Goal: Task Accomplishment & Management: Use online tool/utility

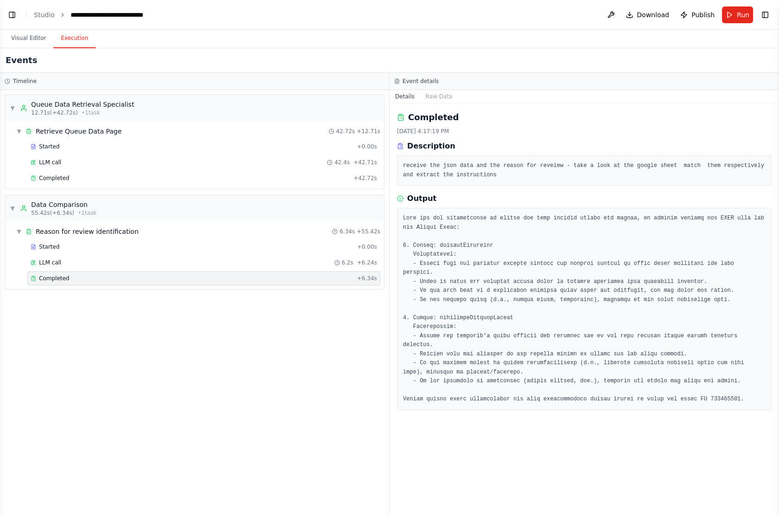
scroll to position [1869, 0]
click at [17, 20] on button "Toggle Left Sidebar" at bounding box center [12, 14] width 13 height 13
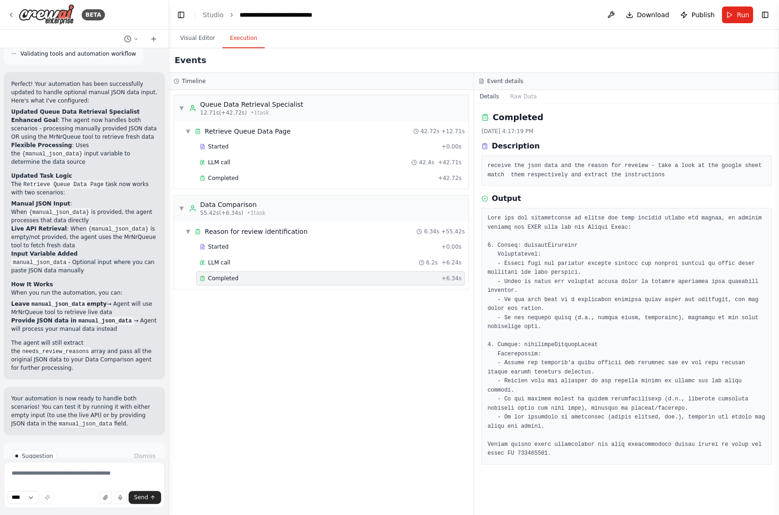
click at [6, 14] on div "BETA" at bounding box center [84, 15] width 169 height 30
click at [17, 14] on div "BETA" at bounding box center [56, 14] width 98 height 21
click at [60, 17] on img at bounding box center [47, 14] width 56 height 21
click at [11, 15] on icon at bounding box center [10, 14] width 7 height 7
click at [12, 11] on div "BETA" at bounding box center [56, 14] width 98 height 21
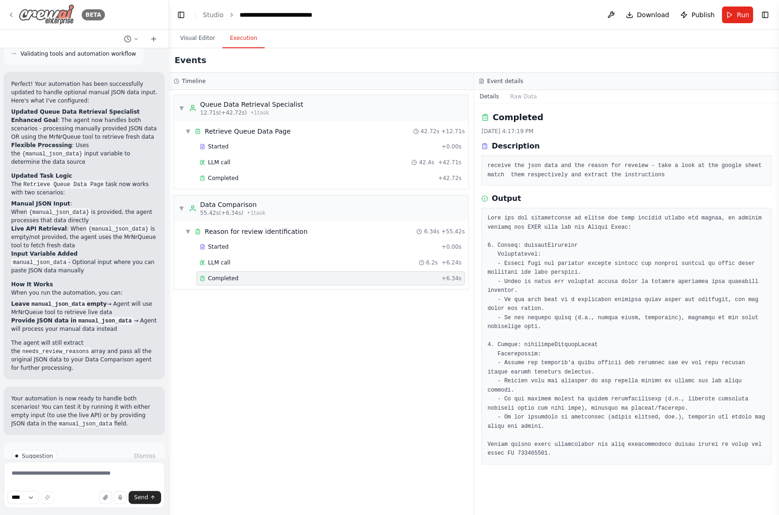
click at [52, 17] on img at bounding box center [47, 14] width 56 height 21
click at [13, 13] on icon at bounding box center [10, 14] width 7 height 7
click at [54, 19] on img at bounding box center [47, 14] width 56 height 21
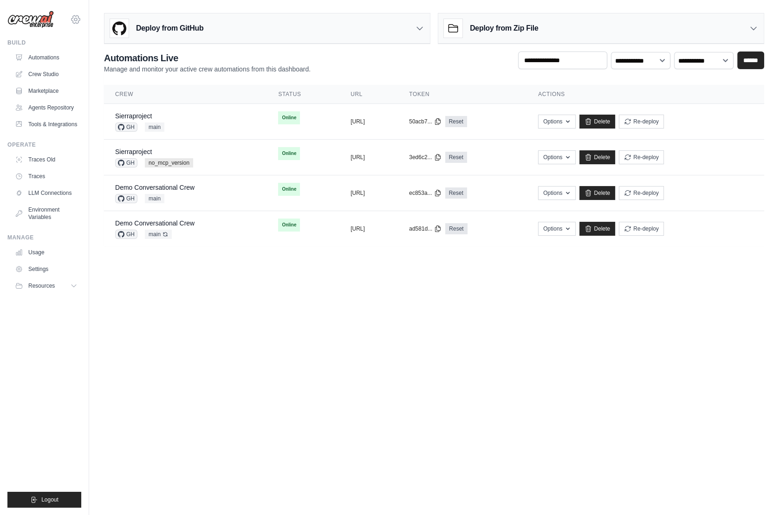
click at [75, 23] on icon at bounding box center [75, 19] width 11 height 11
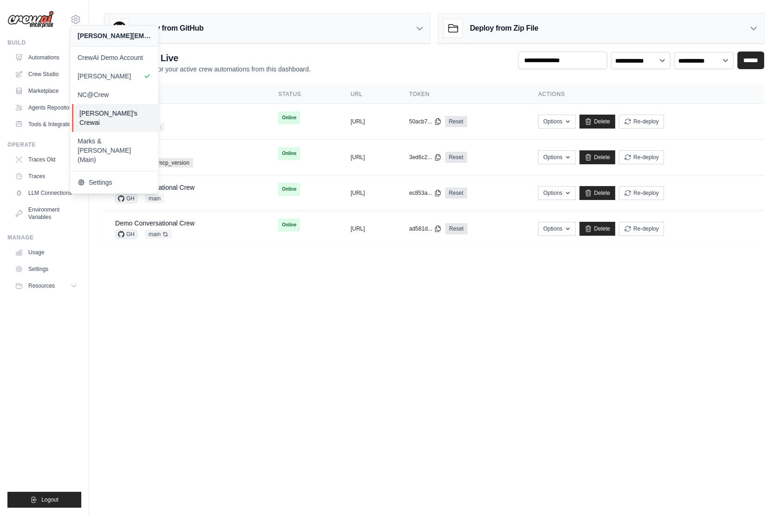
click at [120, 116] on span "Jason's Crewai" at bounding box center [115, 118] width 73 height 19
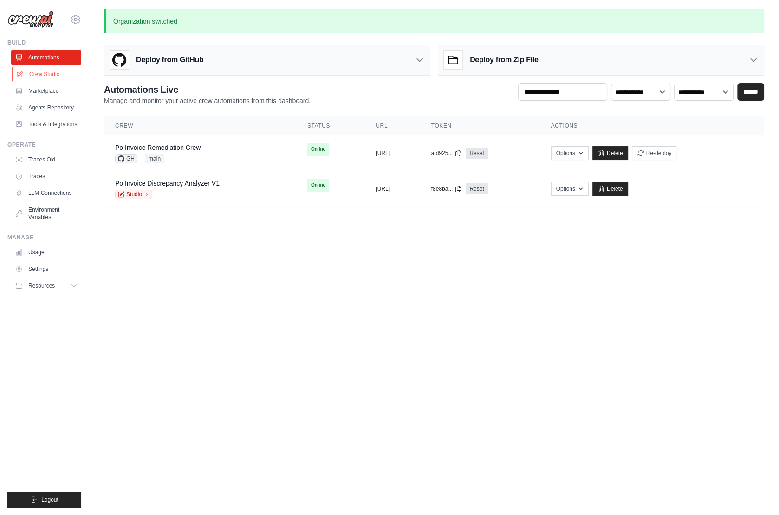
click at [55, 78] on link "Crew Studio" at bounding box center [47, 74] width 70 height 15
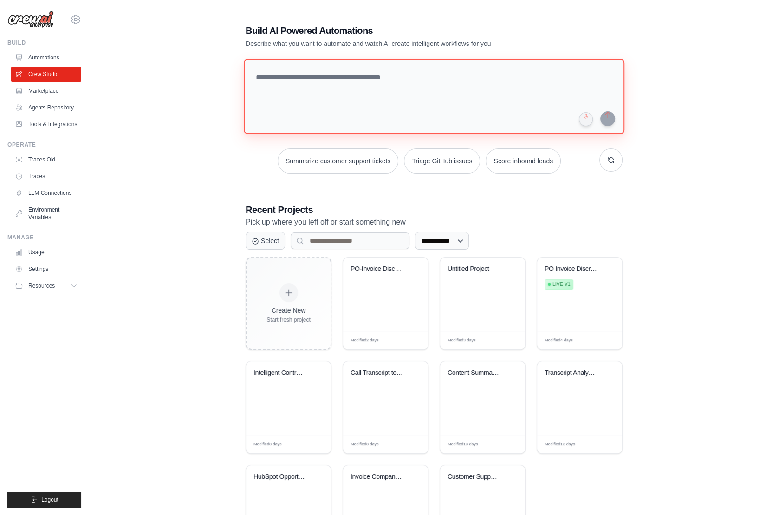
click at [299, 61] on textarea at bounding box center [434, 96] width 381 height 75
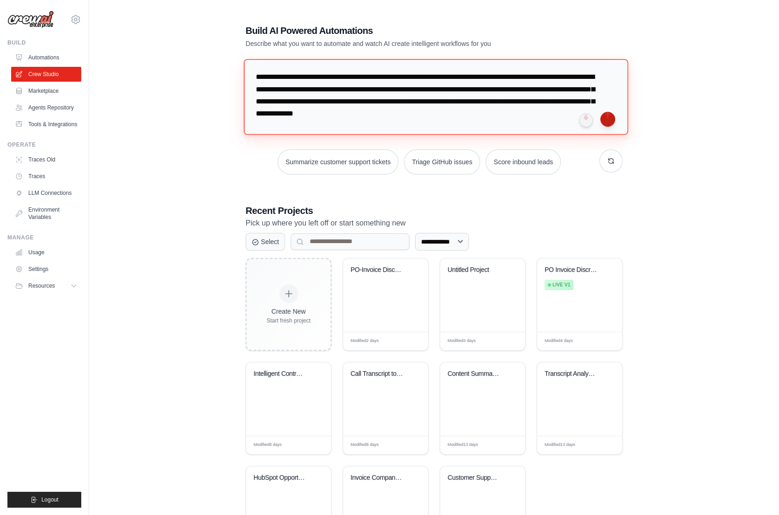
type textarea "**********"
click at [605, 119] on button "submit" at bounding box center [607, 119] width 15 height 15
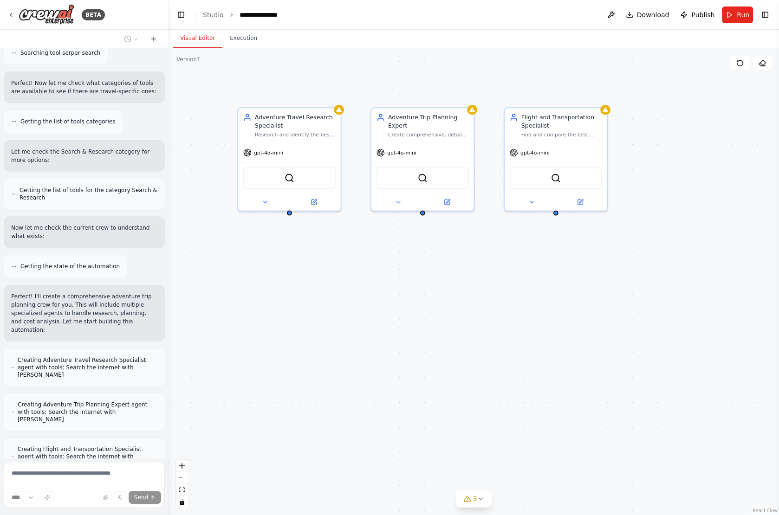
scroll to position [346, 0]
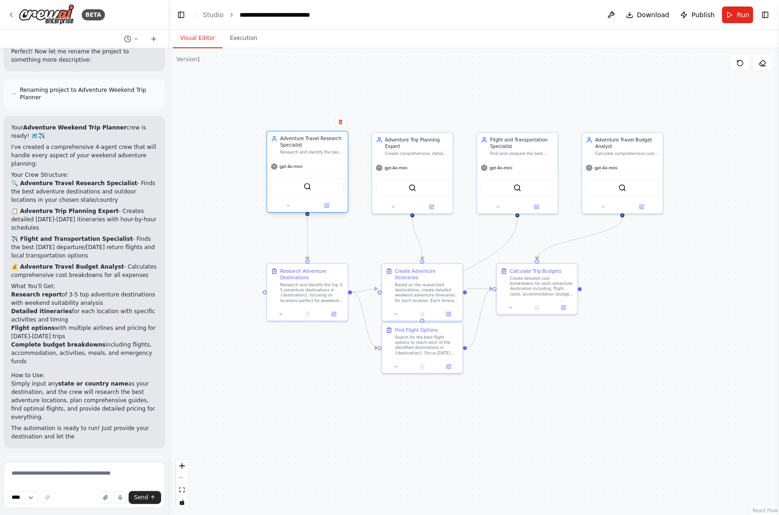
click at [308, 170] on div "gpt-4o-mini" at bounding box center [307, 166] width 81 height 14
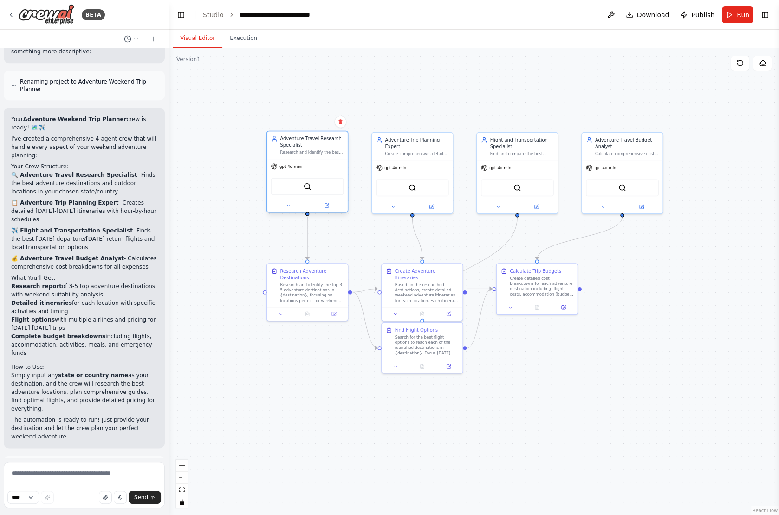
click at [298, 164] on span "gpt-4o-mini" at bounding box center [291, 166] width 23 height 5
click at [279, 206] on button at bounding box center [288, 206] width 37 height 8
click at [286, 204] on icon at bounding box center [288, 205] width 5 height 5
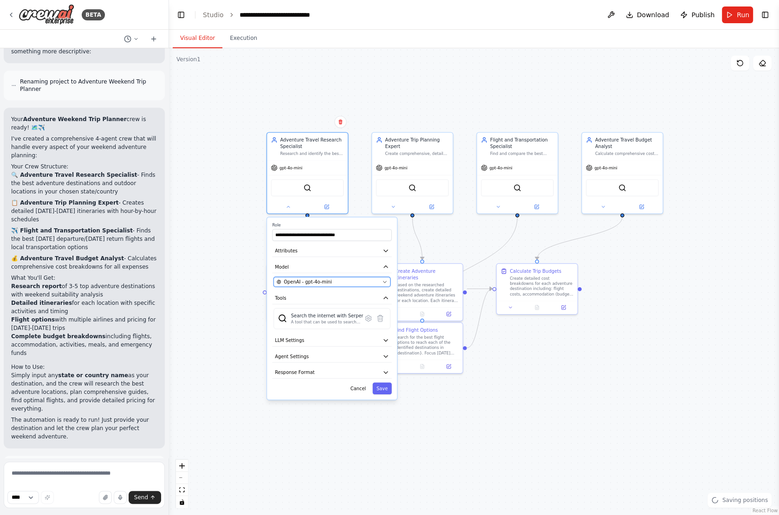
click at [320, 281] on span "OpenAI - gpt-4o-mini" at bounding box center [308, 282] width 48 height 7
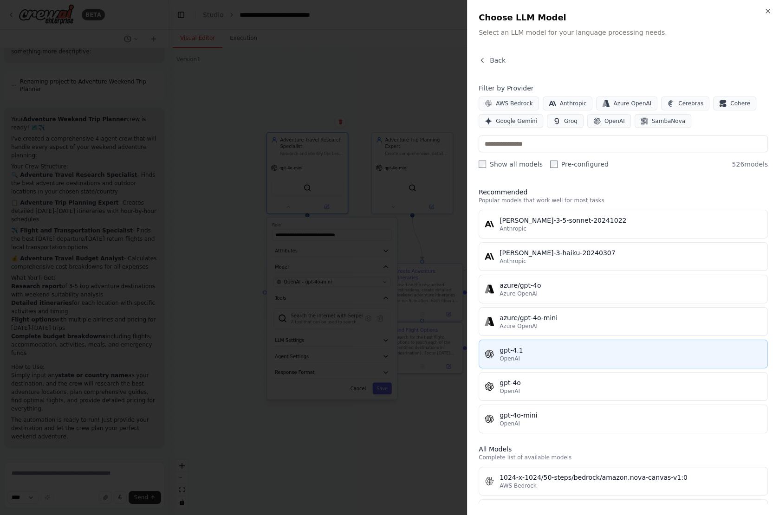
click at [523, 357] on div "OpenAI" at bounding box center [631, 358] width 262 height 7
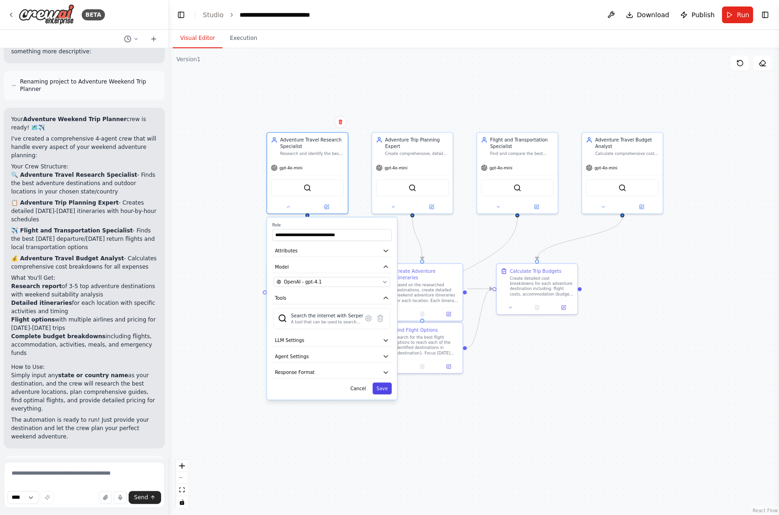
click at [385, 386] on button "Save" at bounding box center [381, 389] width 19 height 12
click at [384, 384] on button "Save" at bounding box center [381, 389] width 19 height 12
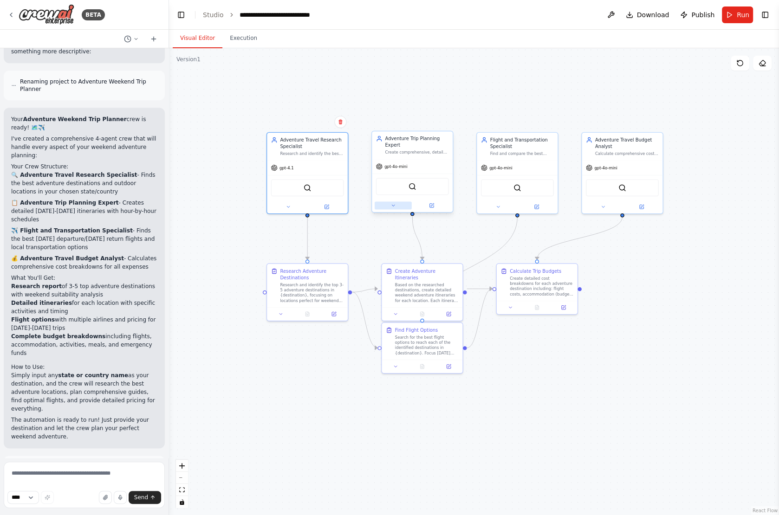
click at [390, 206] on icon at bounding box center [392, 205] width 5 height 5
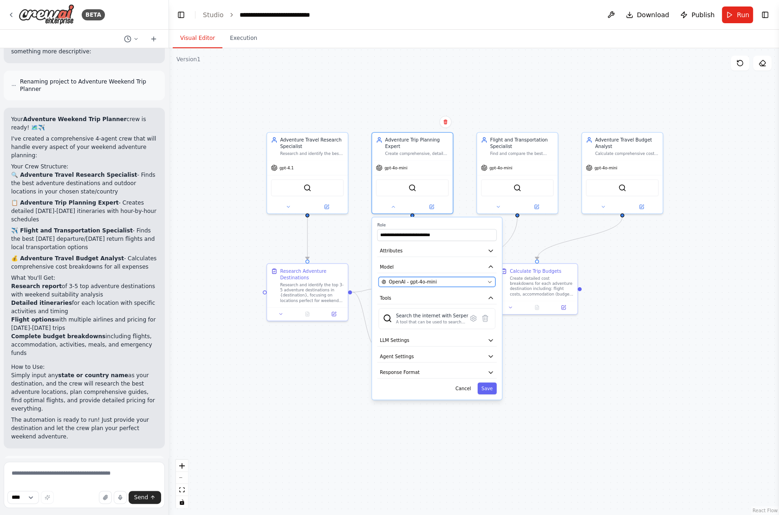
click at [423, 281] on span "OpenAI - gpt-4o-mini" at bounding box center [413, 282] width 48 height 7
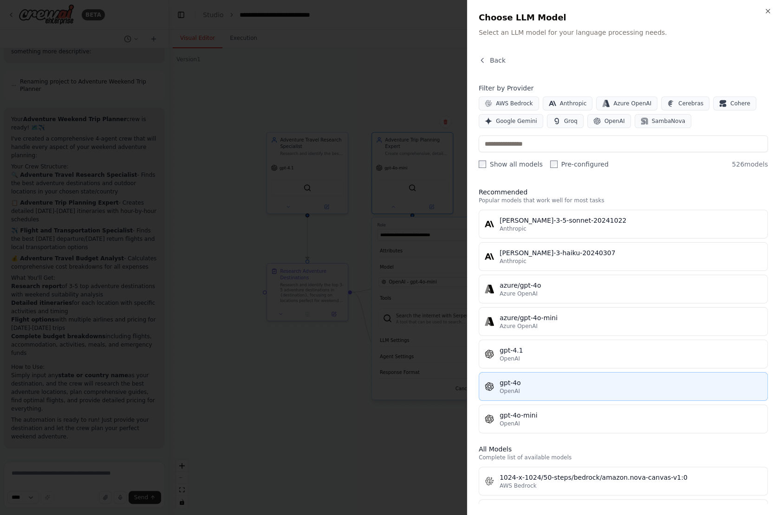
scroll to position [30, 0]
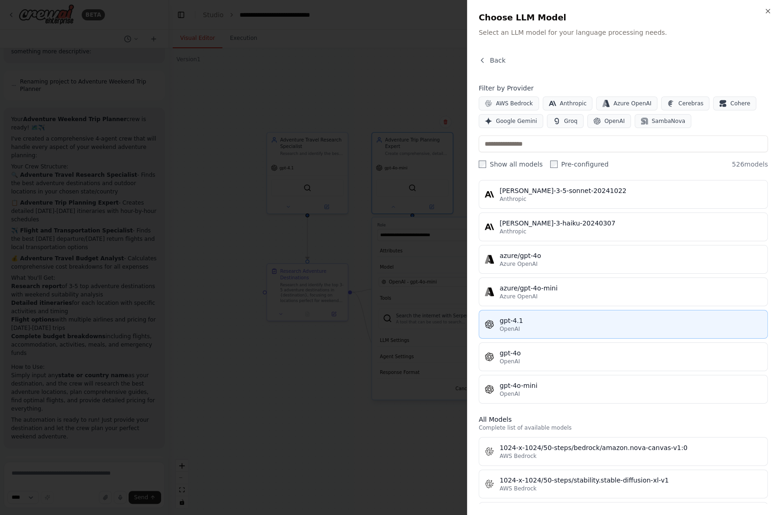
click at [533, 325] on div "OpenAI" at bounding box center [631, 328] width 262 height 7
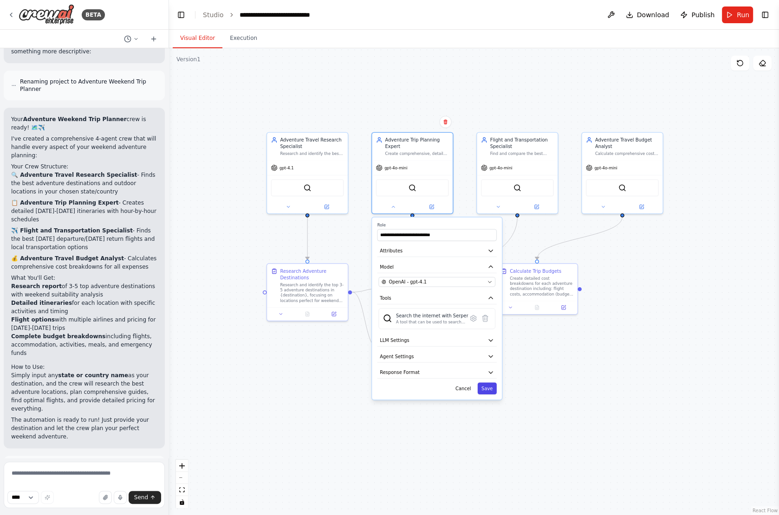
click at [494, 387] on button "Save" at bounding box center [486, 389] width 19 height 12
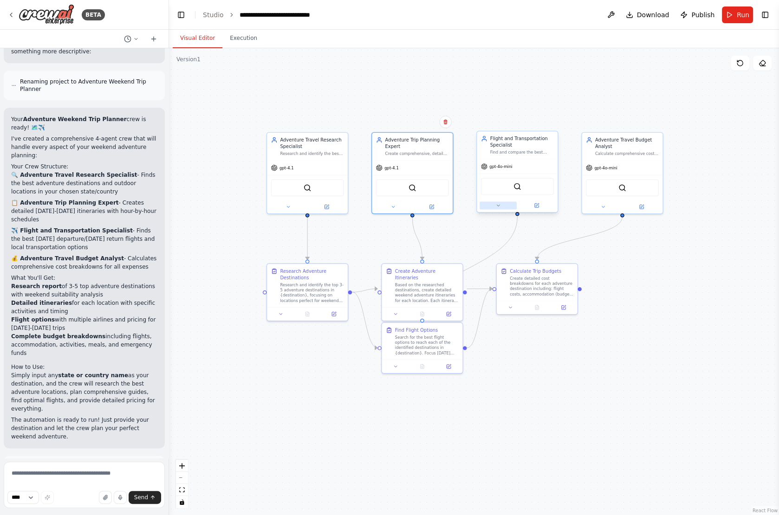
click at [496, 205] on icon at bounding box center [497, 205] width 5 height 5
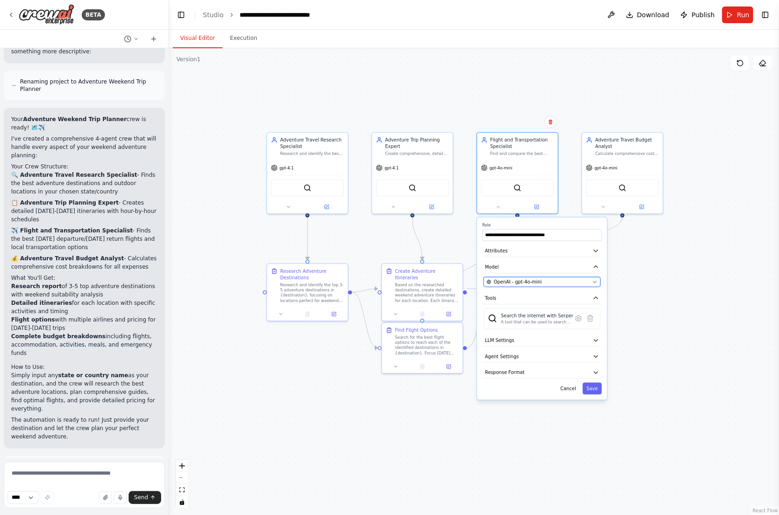
click at [520, 284] on span "OpenAI - gpt-4o-mini" at bounding box center [518, 282] width 48 height 7
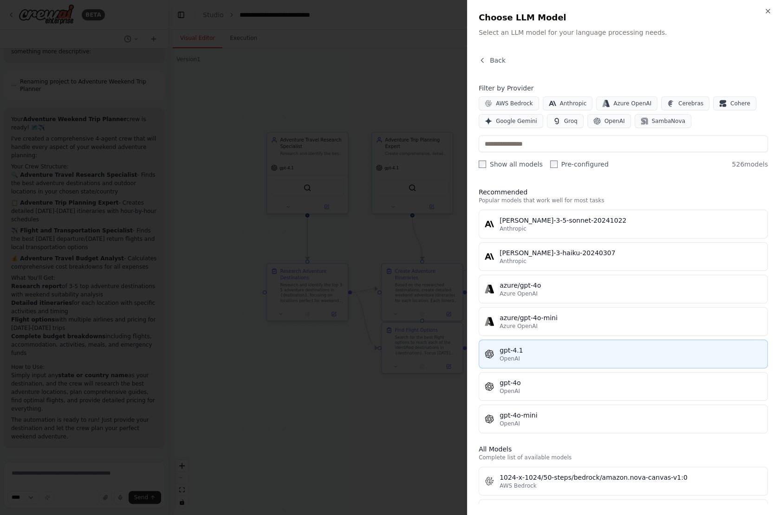
click at [527, 355] on div "OpenAI" at bounding box center [631, 358] width 262 height 7
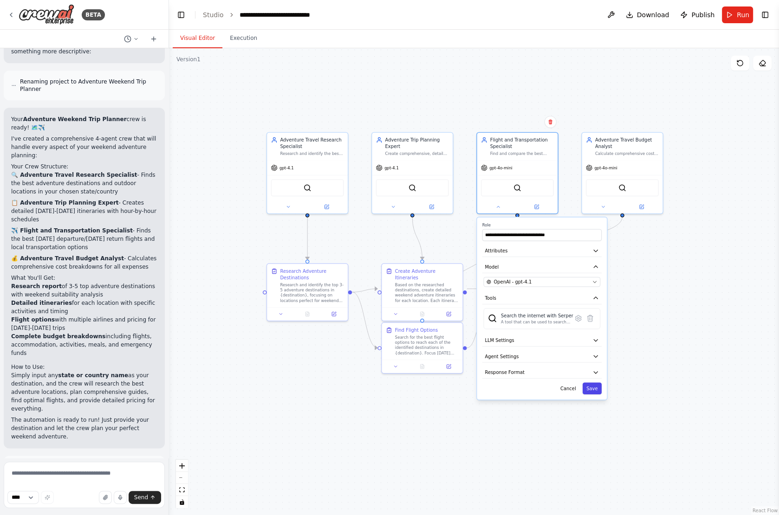
click at [589, 383] on button "Save" at bounding box center [592, 389] width 19 height 12
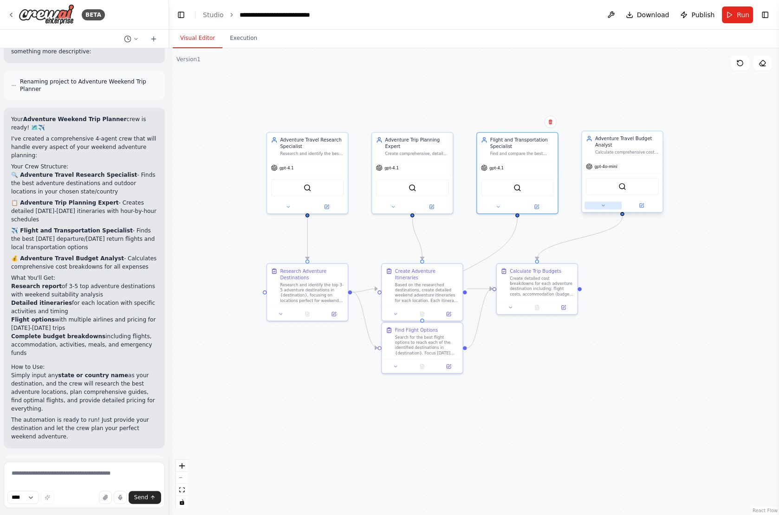
click at [596, 206] on button at bounding box center [603, 206] width 37 height 8
click at [630, 279] on span "OpenAI - gpt-4o-mini" at bounding box center [622, 282] width 48 height 7
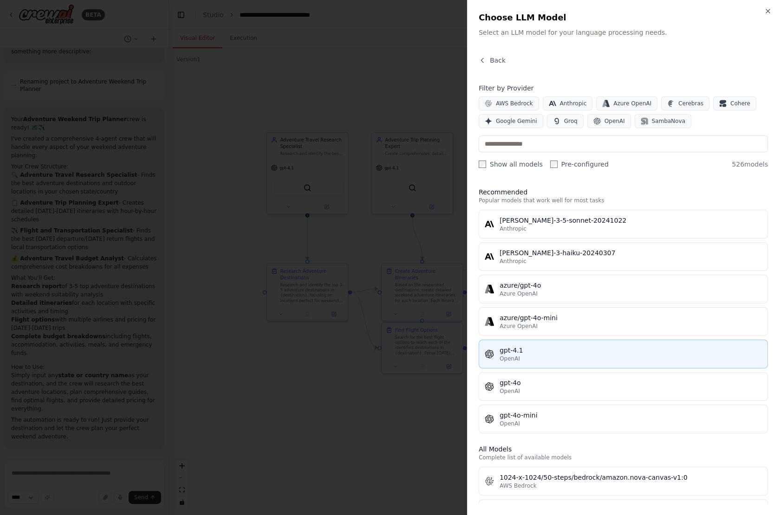
click at [566, 350] on div "gpt-4.1" at bounding box center [631, 350] width 262 height 9
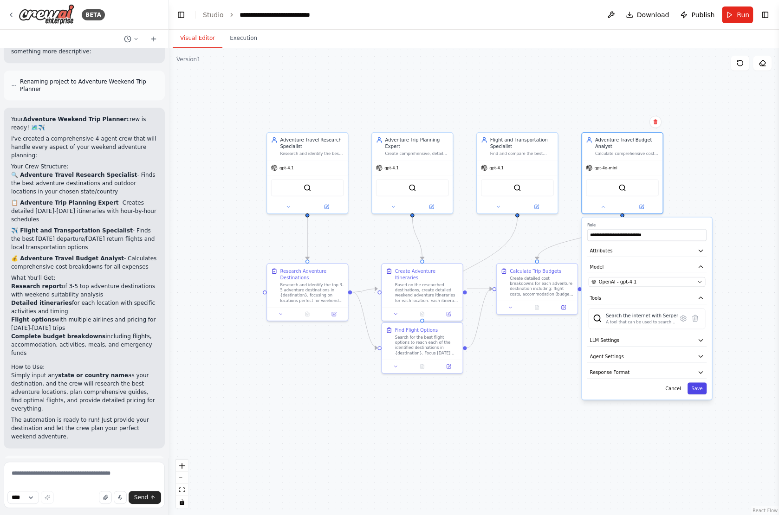
click at [703, 384] on button "Save" at bounding box center [697, 389] width 19 height 12
click at [736, 14] on button "Run" at bounding box center [737, 15] width 31 height 17
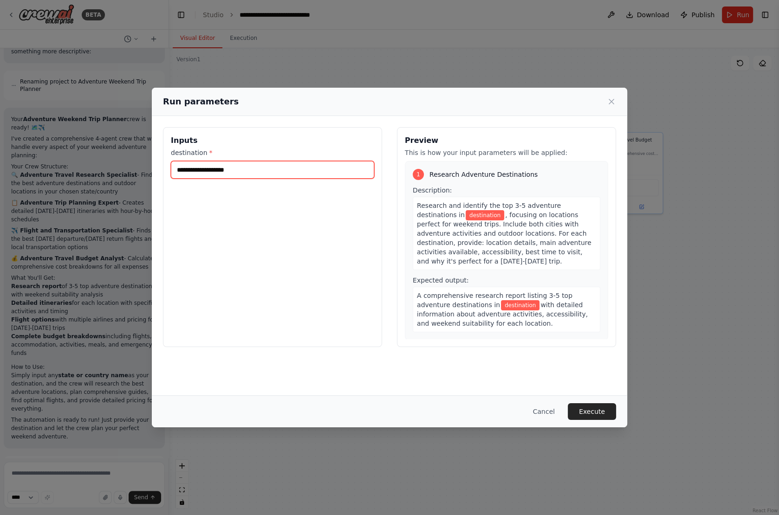
click at [219, 168] on input "destination *" at bounding box center [272, 170] width 203 height 18
type input "*"
type input "**********"
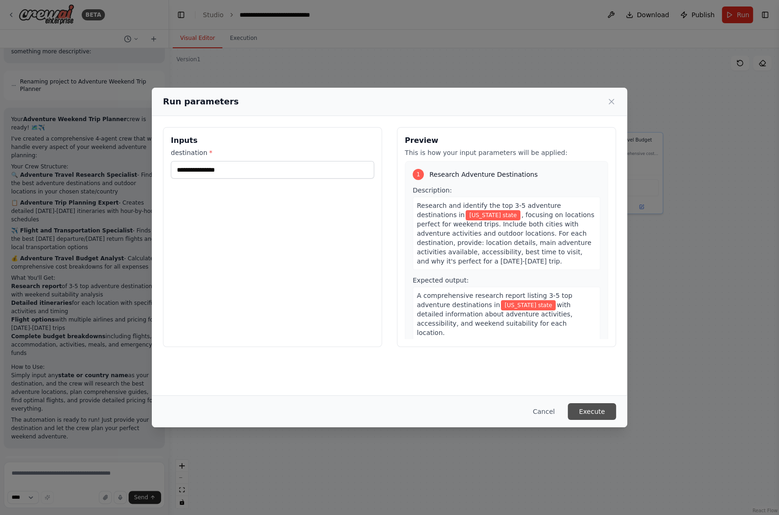
click at [589, 406] on button "Execute" at bounding box center [592, 411] width 48 height 17
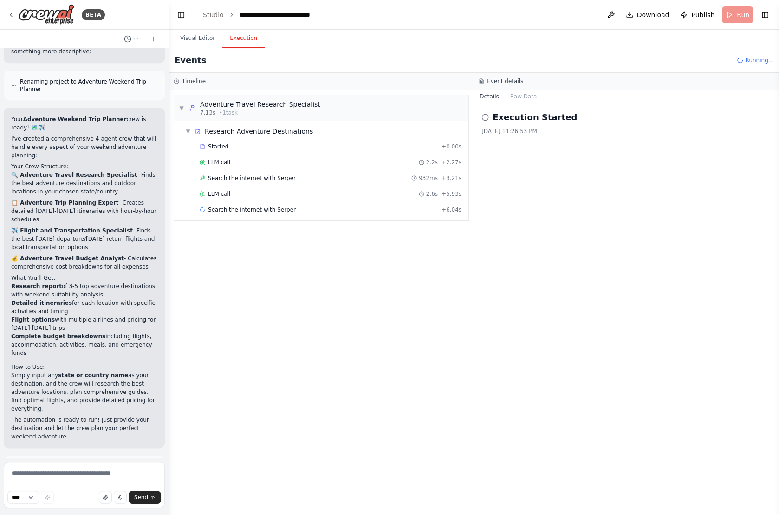
drag, startPoint x: 20, startPoint y: 110, endPoint x: 87, endPoint y: 126, distance: 69.3
click at [87, 171] on p "🔍 Adventure Travel Research Specialist - Finds the best adventure destinations …" at bounding box center [84, 183] width 146 height 25
drag, startPoint x: 27, startPoint y: 138, endPoint x: 101, endPoint y: 141, distance: 73.9
click at [101, 200] on strong "📋 Adventure Trip Planning Expert" at bounding box center [65, 203] width 108 height 7
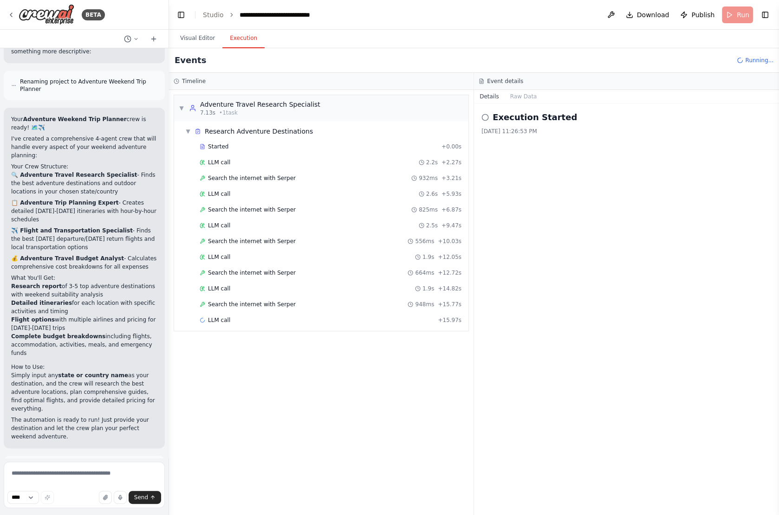
drag, startPoint x: 22, startPoint y: 158, endPoint x: 80, endPoint y: 176, distance: 60.2
click at [80, 227] on p "✈️ Flight and Transportation Specialist - Finds the best [DATE] departure/[DATE…" at bounding box center [84, 239] width 146 height 25
drag, startPoint x: 23, startPoint y: 185, endPoint x: 70, endPoint y: 196, distance: 47.6
click at [70, 254] on p "💰 Adventure Travel Budget Analyst - Calculates comprehensive cost breakdowns fo…" at bounding box center [84, 262] width 146 height 17
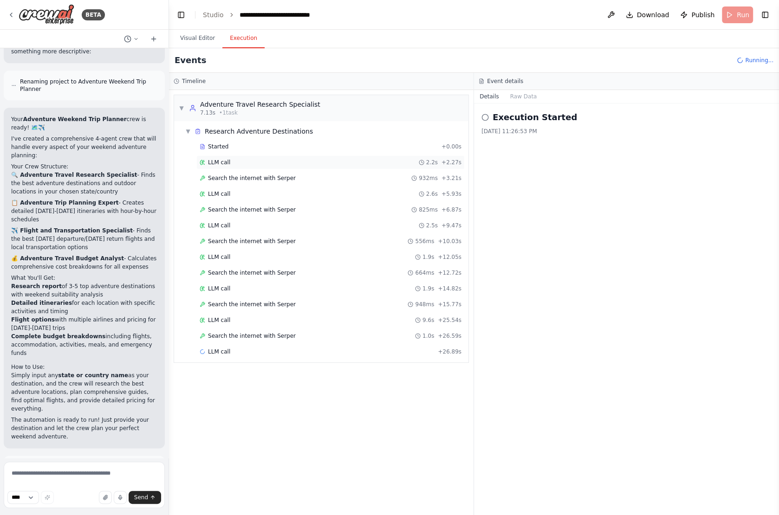
click at [221, 162] on span "LLM call" at bounding box center [219, 162] width 22 height 7
click at [225, 175] on span "Search the internet with Serper" at bounding box center [252, 178] width 88 height 7
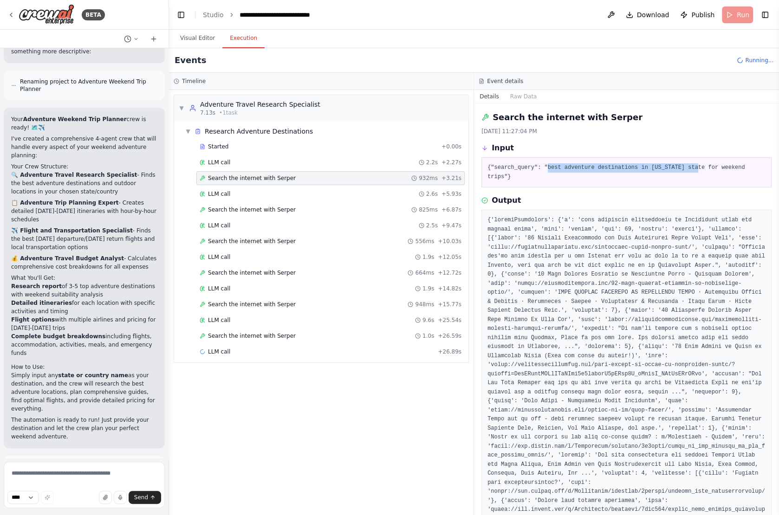
drag, startPoint x: 546, startPoint y: 167, endPoint x: 697, endPoint y: 168, distance: 150.4
click at [697, 168] on pre "{"search_query": "best adventure destinations in [US_STATE] state for weekend t…" at bounding box center [627, 172] width 278 height 18
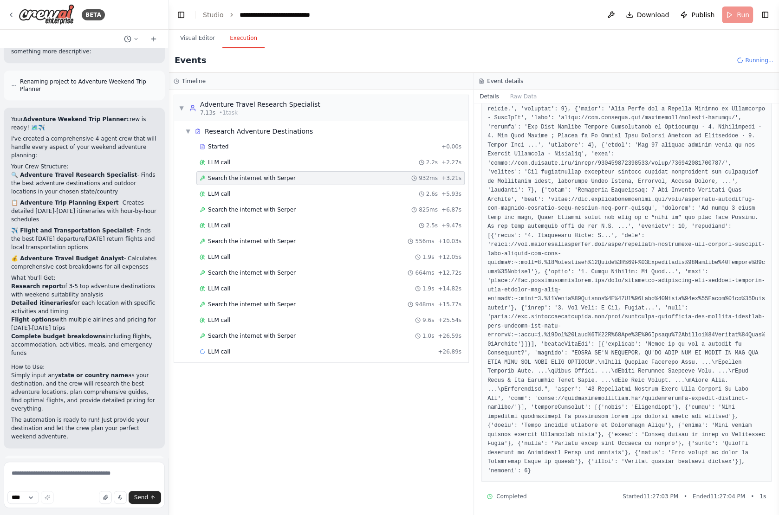
scroll to position [0, 0]
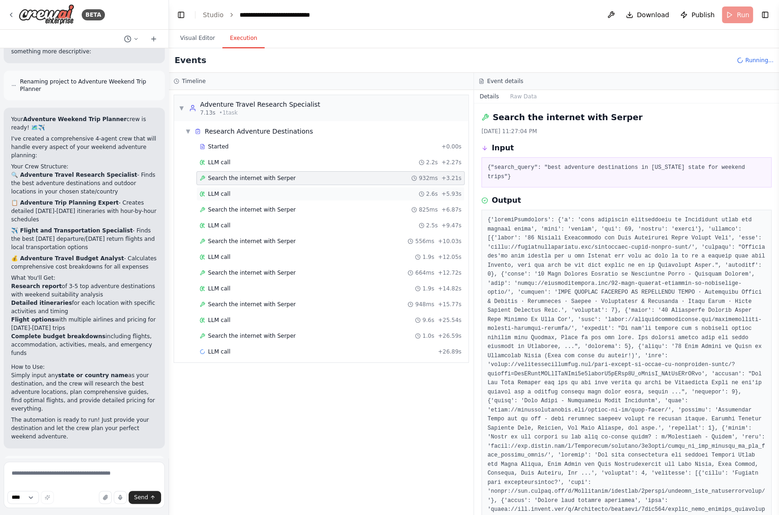
click at [224, 195] on span "LLM call" at bounding box center [219, 193] width 22 height 7
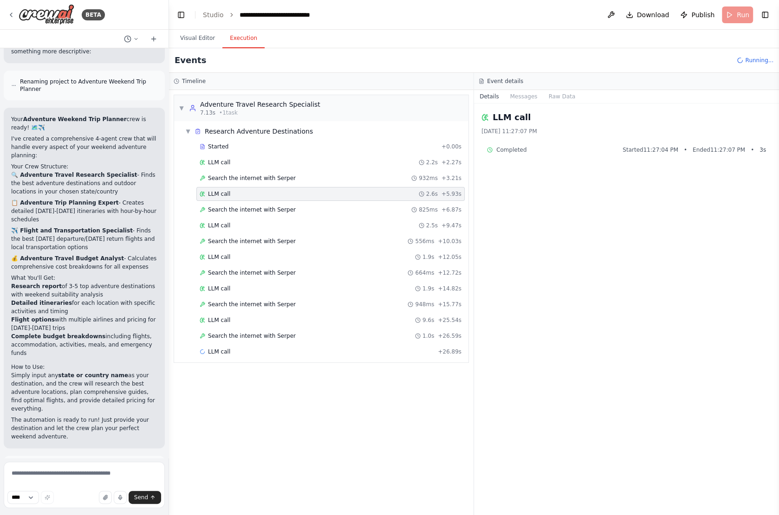
click at [237, 198] on div "LLM call 2.6s + 5.93s" at bounding box center [330, 194] width 268 height 14
click at [237, 206] on span "Search the internet with Serper" at bounding box center [252, 209] width 88 height 7
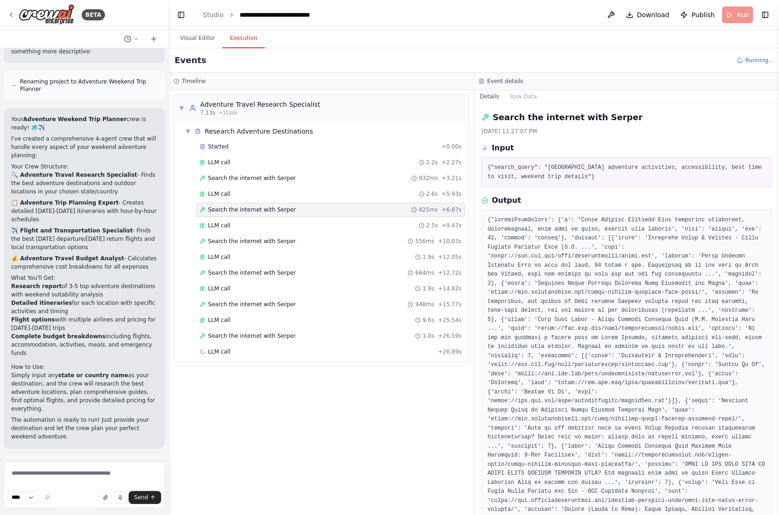
drag, startPoint x: 548, startPoint y: 167, endPoint x: 616, endPoint y: 177, distance: 68.6
click at [616, 177] on pre "{"search_query": "[GEOGRAPHIC_DATA] adventure activities, accessibility, best t…" at bounding box center [627, 172] width 278 height 18
click at [271, 238] on span "Search the internet with Serper" at bounding box center [252, 241] width 88 height 7
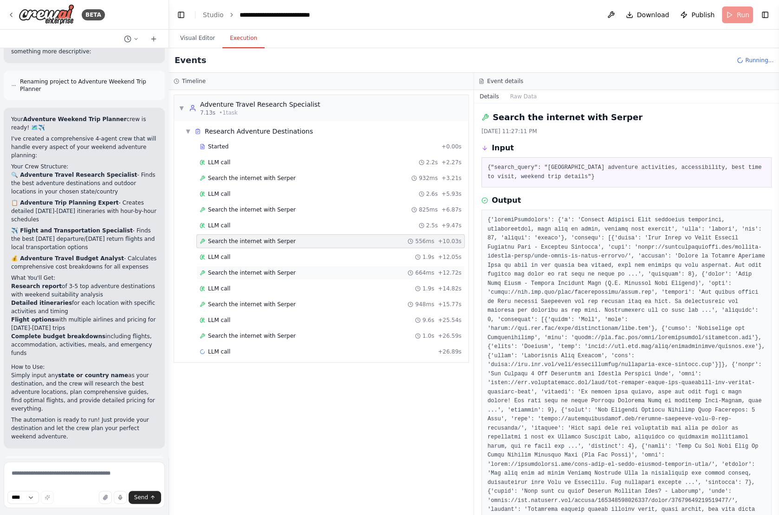
click at [247, 269] on span "Search the internet with Serper" at bounding box center [252, 272] width 88 height 7
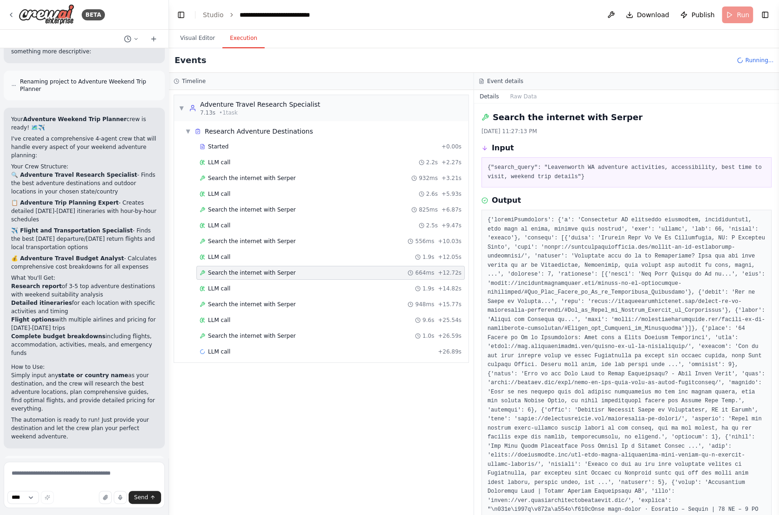
click at [274, 275] on div "Search the internet with [PERSON_NAME] 664ms + 12.72s" at bounding box center [330, 273] width 268 height 14
click at [256, 303] on span "Search the internet with Serper" at bounding box center [252, 304] width 88 height 7
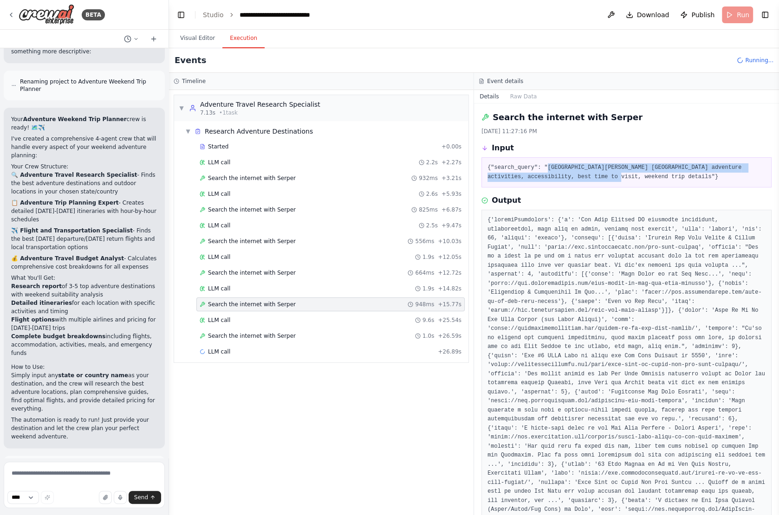
drag, startPoint x: 547, startPoint y: 170, endPoint x: 611, endPoint y: 179, distance: 64.7
click at [611, 180] on pre "{"search_query": "[GEOGRAPHIC_DATA][PERSON_NAME] [GEOGRAPHIC_DATA] adventure ac…" at bounding box center [627, 172] width 278 height 18
click at [263, 332] on span "Search the internet with Serper" at bounding box center [252, 335] width 88 height 7
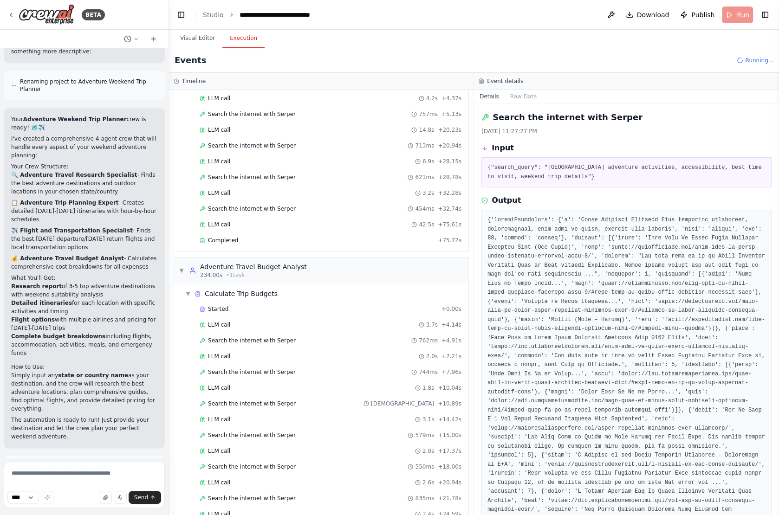
scroll to position [483, 0]
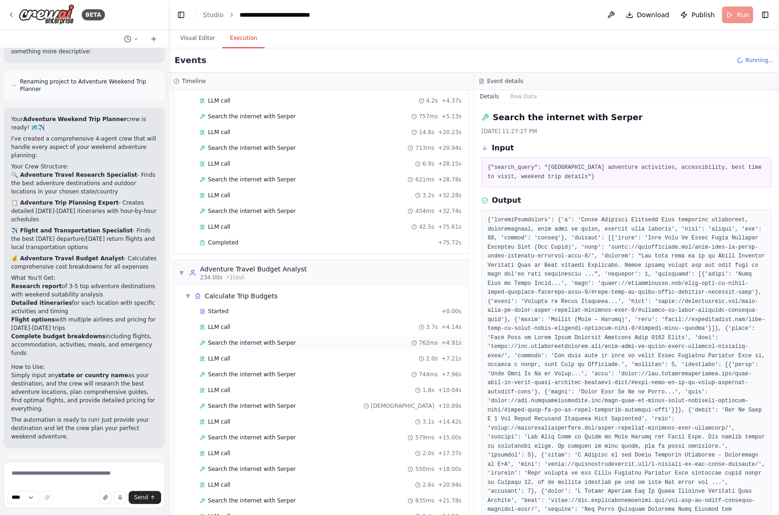
click at [246, 339] on span "Search the internet with Serper" at bounding box center [252, 342] width 88 height 7
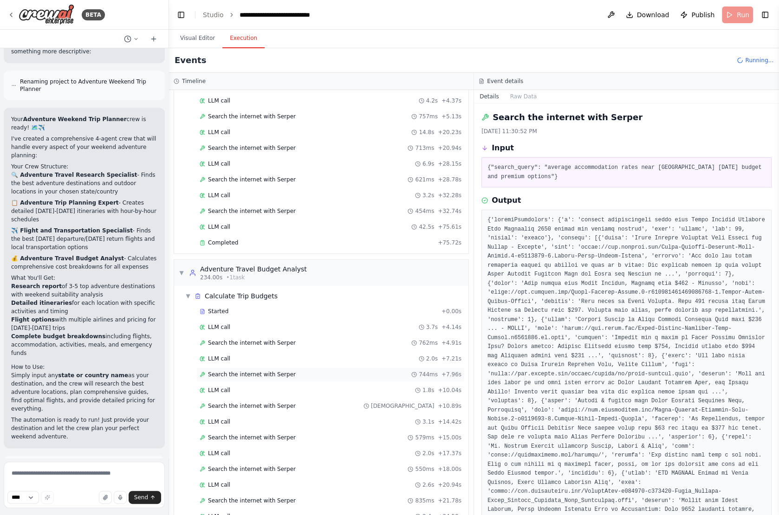
click at [243, 368] on div "Search the internet with [PERSON_NAME] 744ms + 7.96s" at bounding box center [330, 375] width 268 height 14
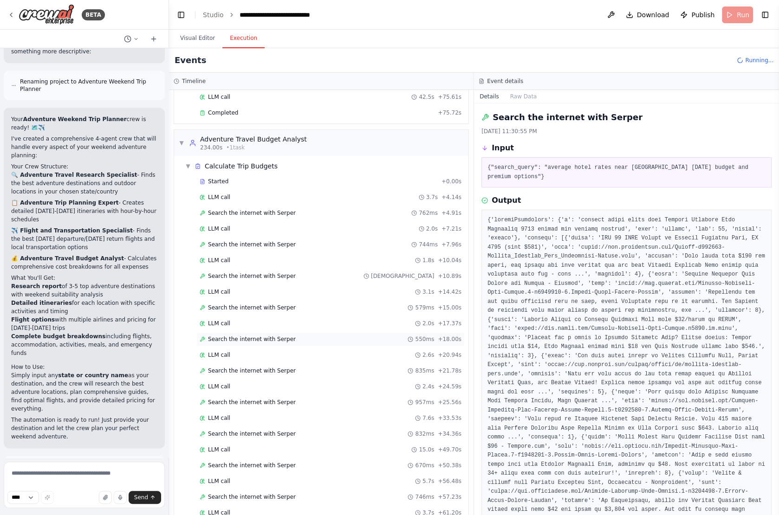
scroll to position [731, 0]
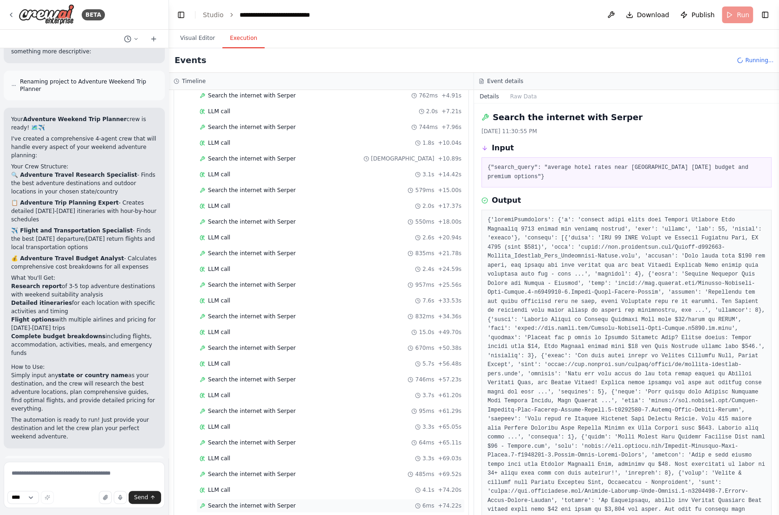
click at [266, 502] on span "Search the internet with Serper" at bounding box center [252, 505] width 88 height 7
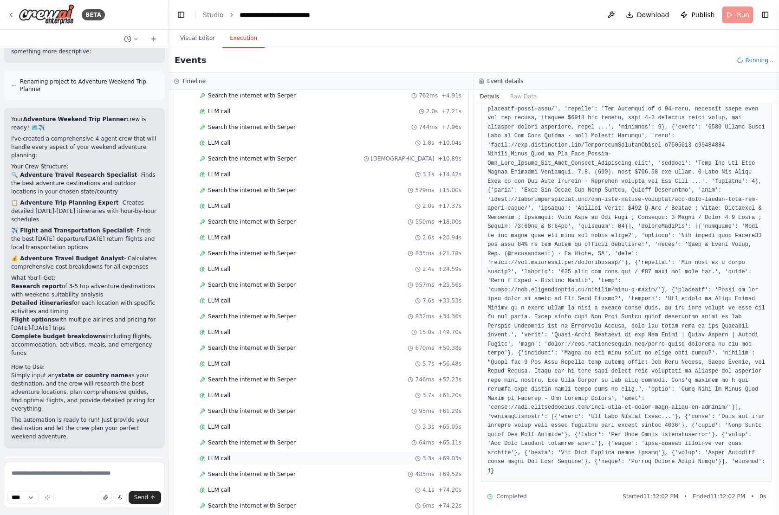
scroll to position [761, 0]
click at [264, 503] on span "Search the internet with Serper" at bounding box center [252, 506] width 88 height 7
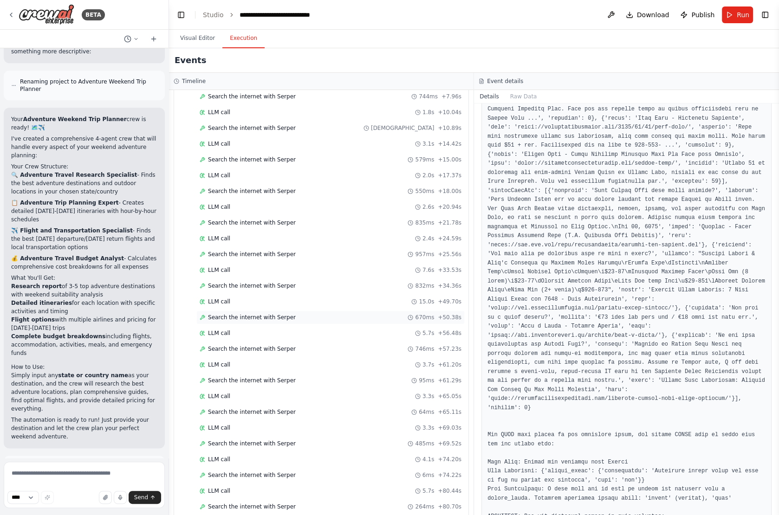
scroll to position [777, 0]
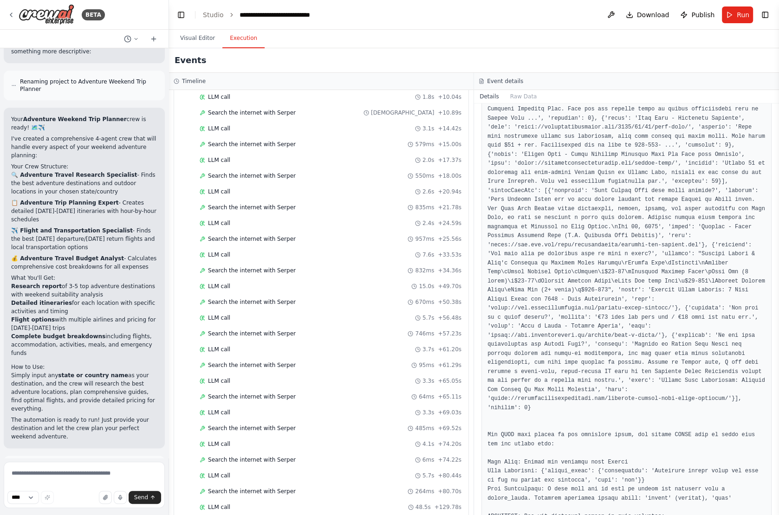
click at [221, 515] on span "Completed" at bounding box center [223, 523] width 30 height 7
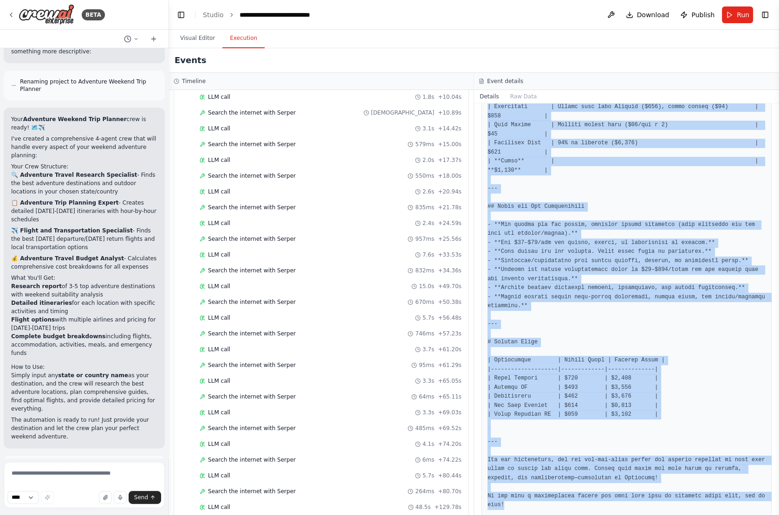
scroll to position [2369, 0]
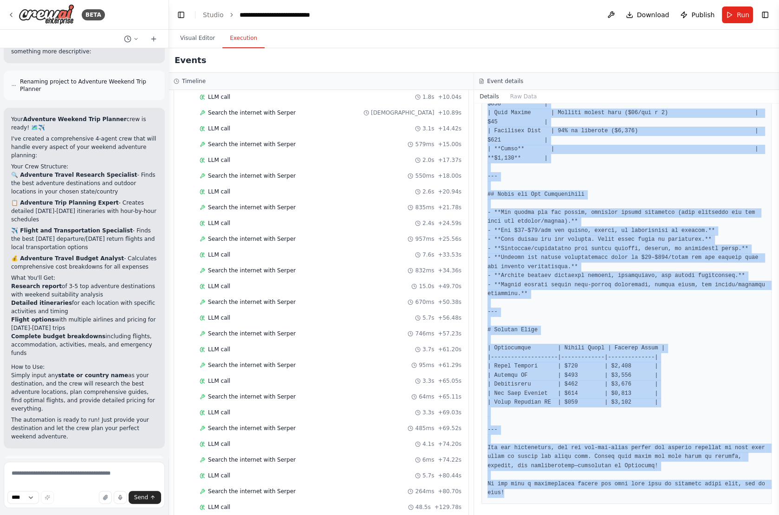
drag, startPoint x: 487, startPoint y: 242, endPoint x: 636, endPoint y: 488, distance: 287.8
copy pre "# Loremipsum Dolor Sitametco Adipisc: Elitsedd Eius Temporinc Utlabo (Etdo Magn…"
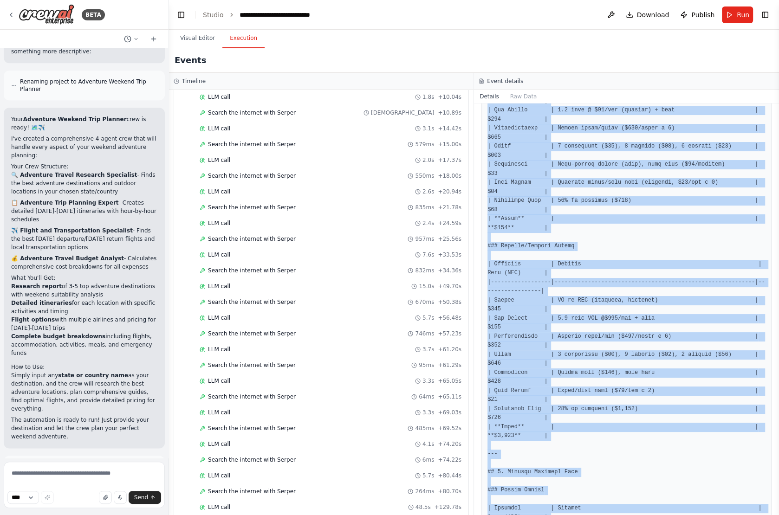
scroll to position [0, 0]
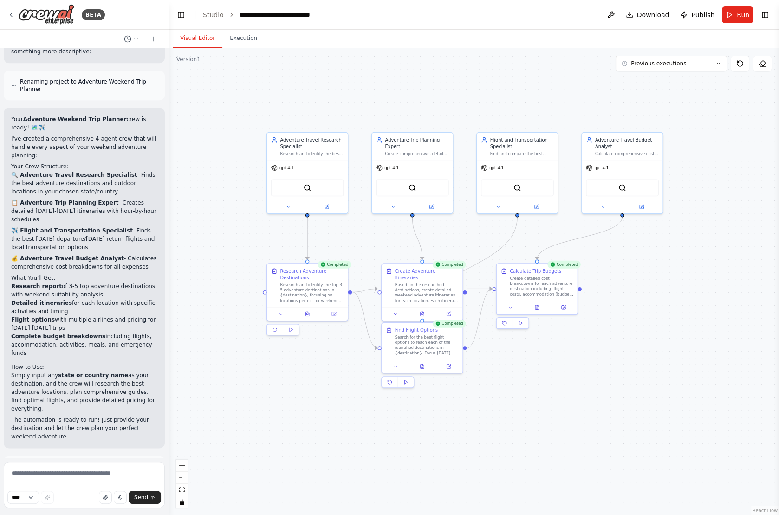
click at [192, 41] on button "Visual Editor" at bounding box center [198, 39] width 50 height 20
